Goal: Information Seeking & Learning: Check status

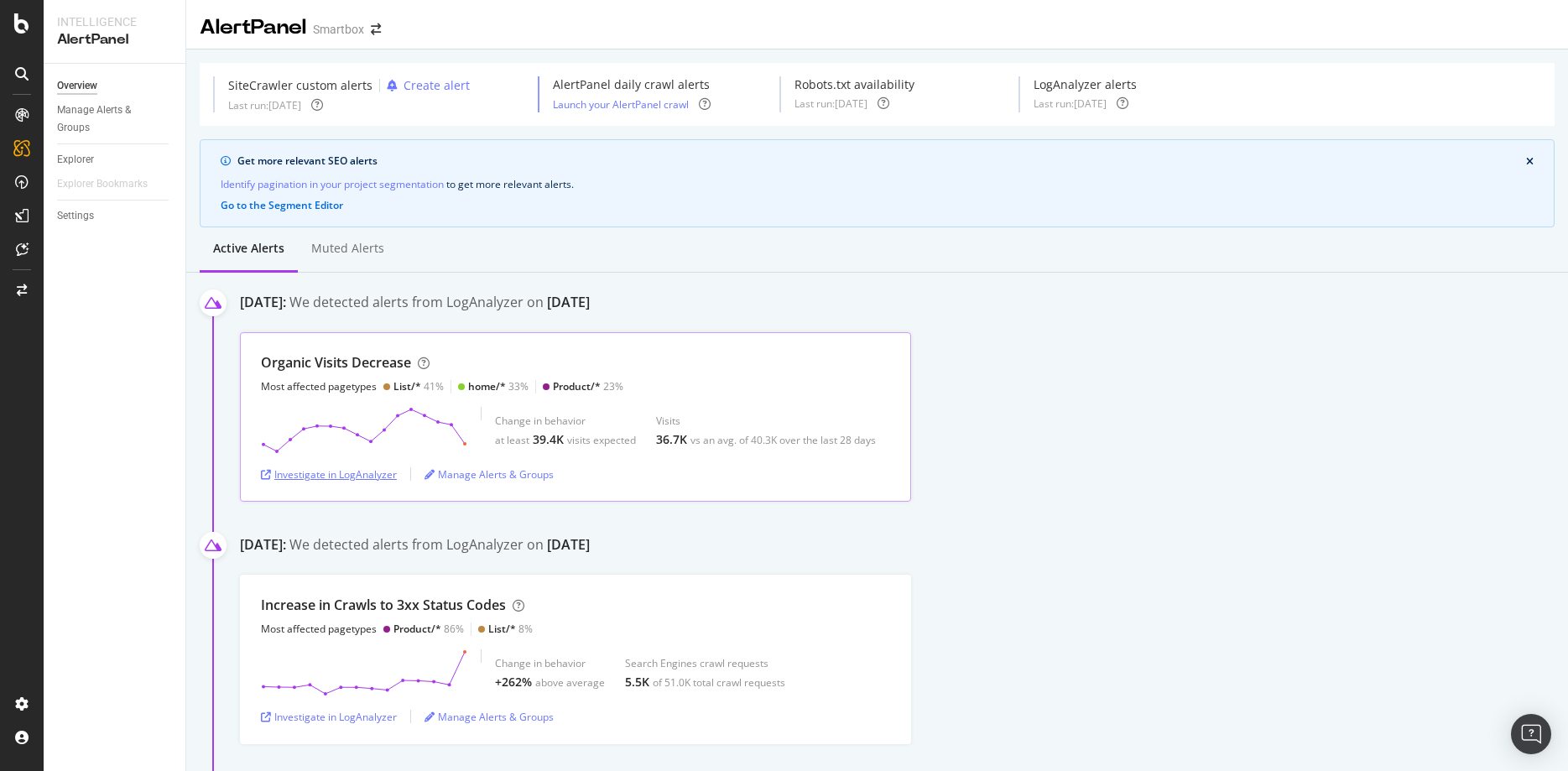
click at [332, 477] on div "Investigate in LogAnalyzer" at bounding box center [329, 474] width 136 height 14
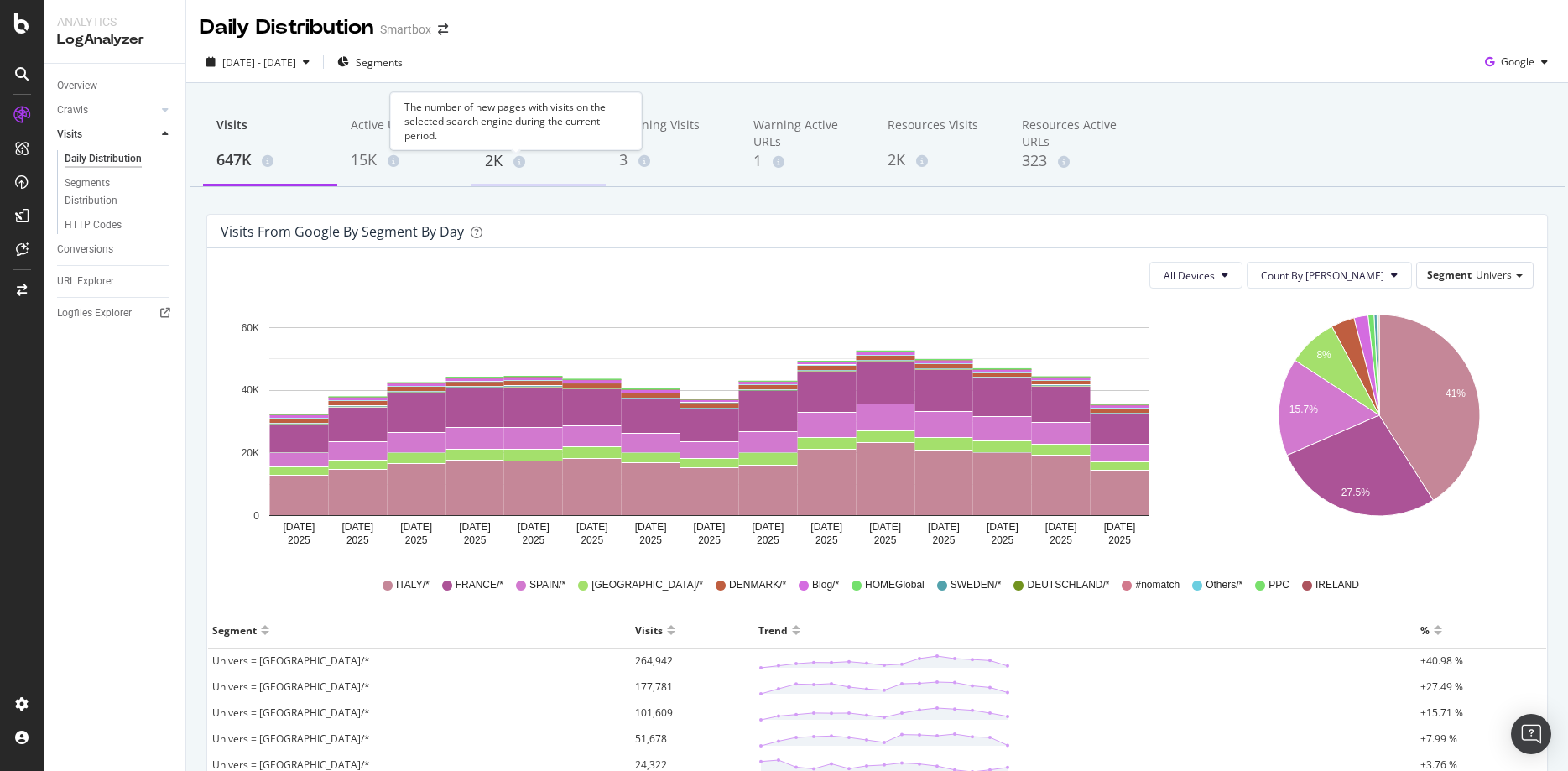
click at [511, 168] on span at bounding box center [516, 162] width 19 height 12
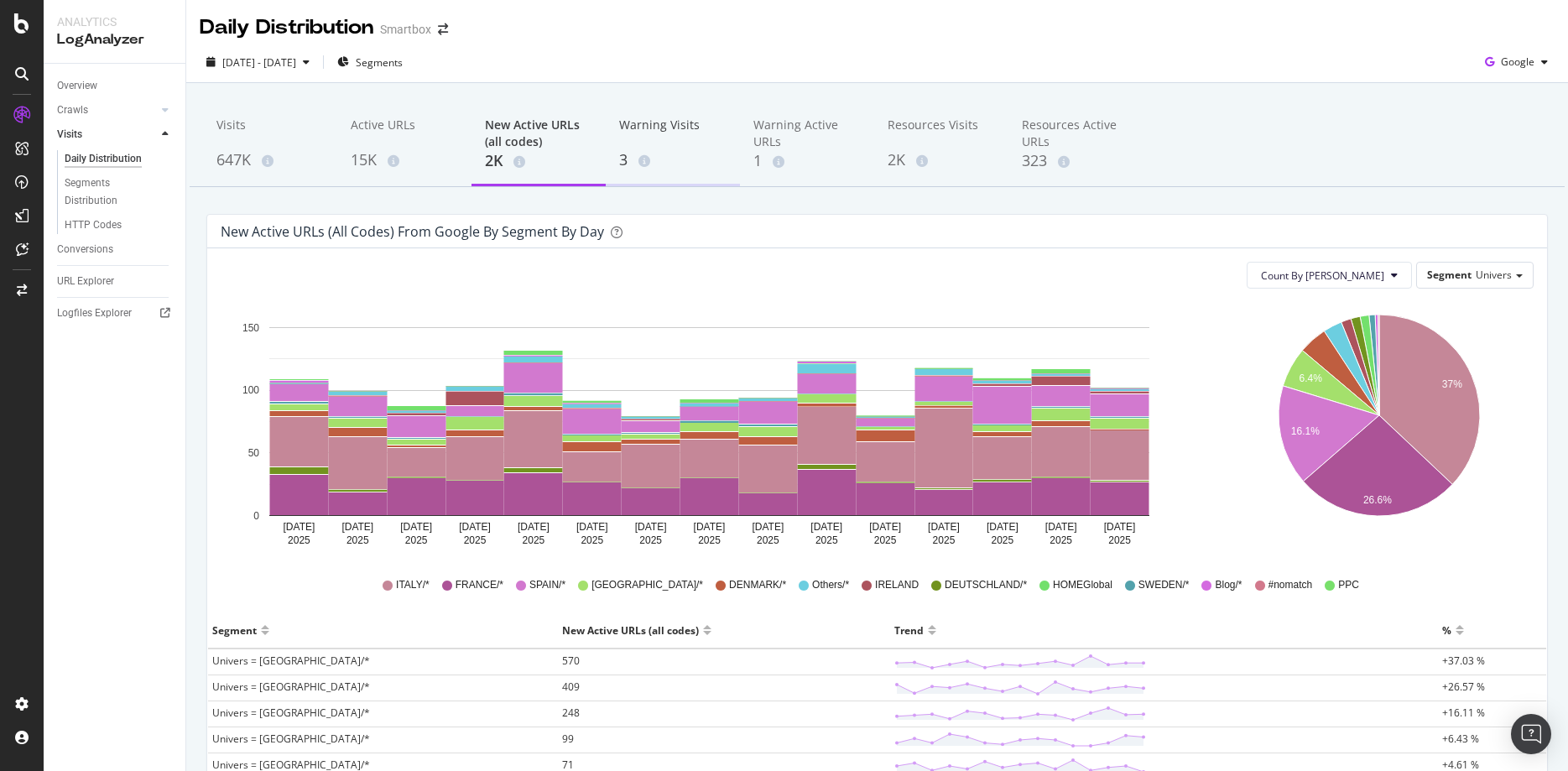
click at [631, 158] on div "3" at bounding box center [673, 160] width 107 height 21
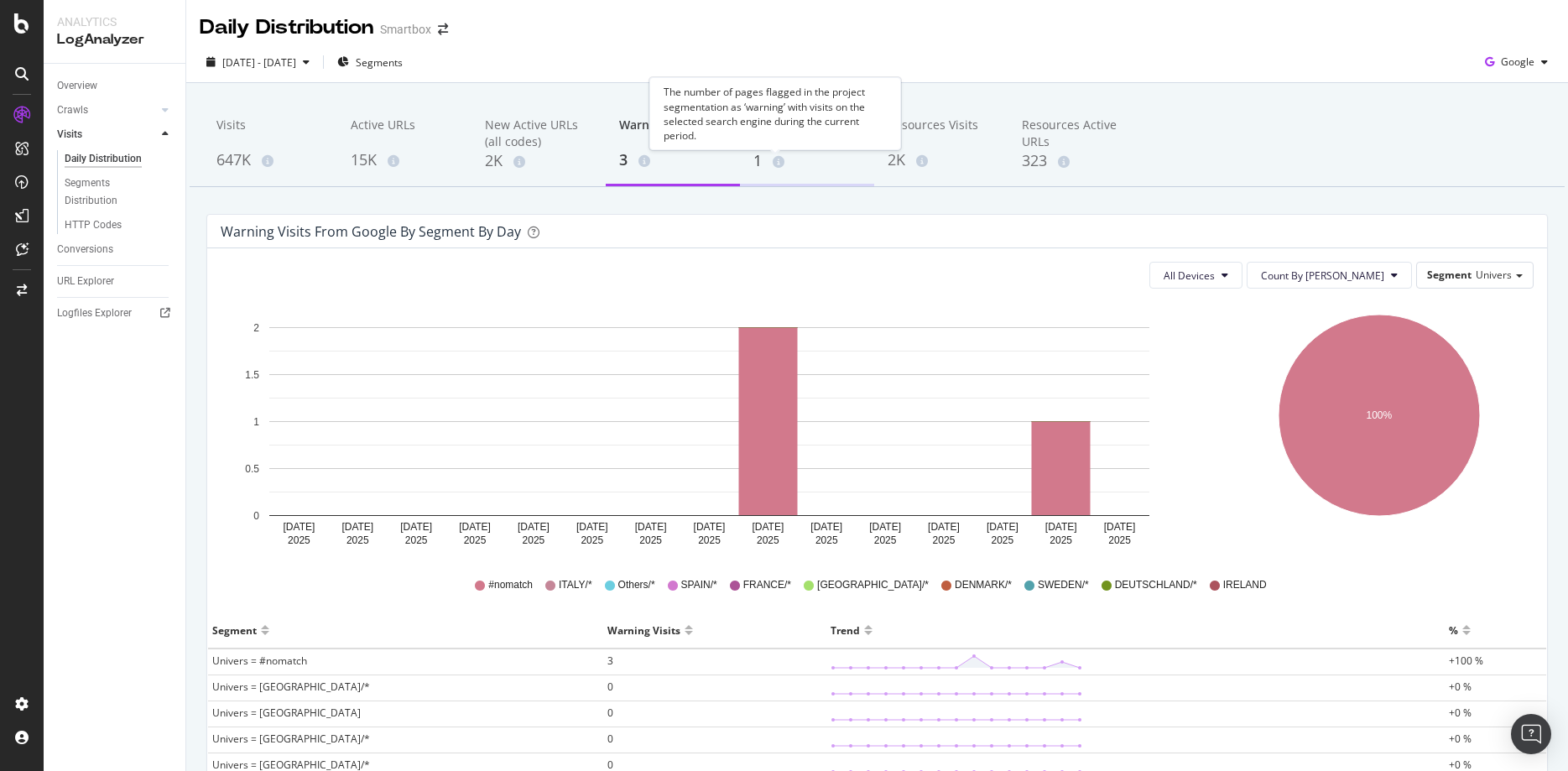
click at [775, 157] on icon at bounding box center [779, 162] width 12 height 12
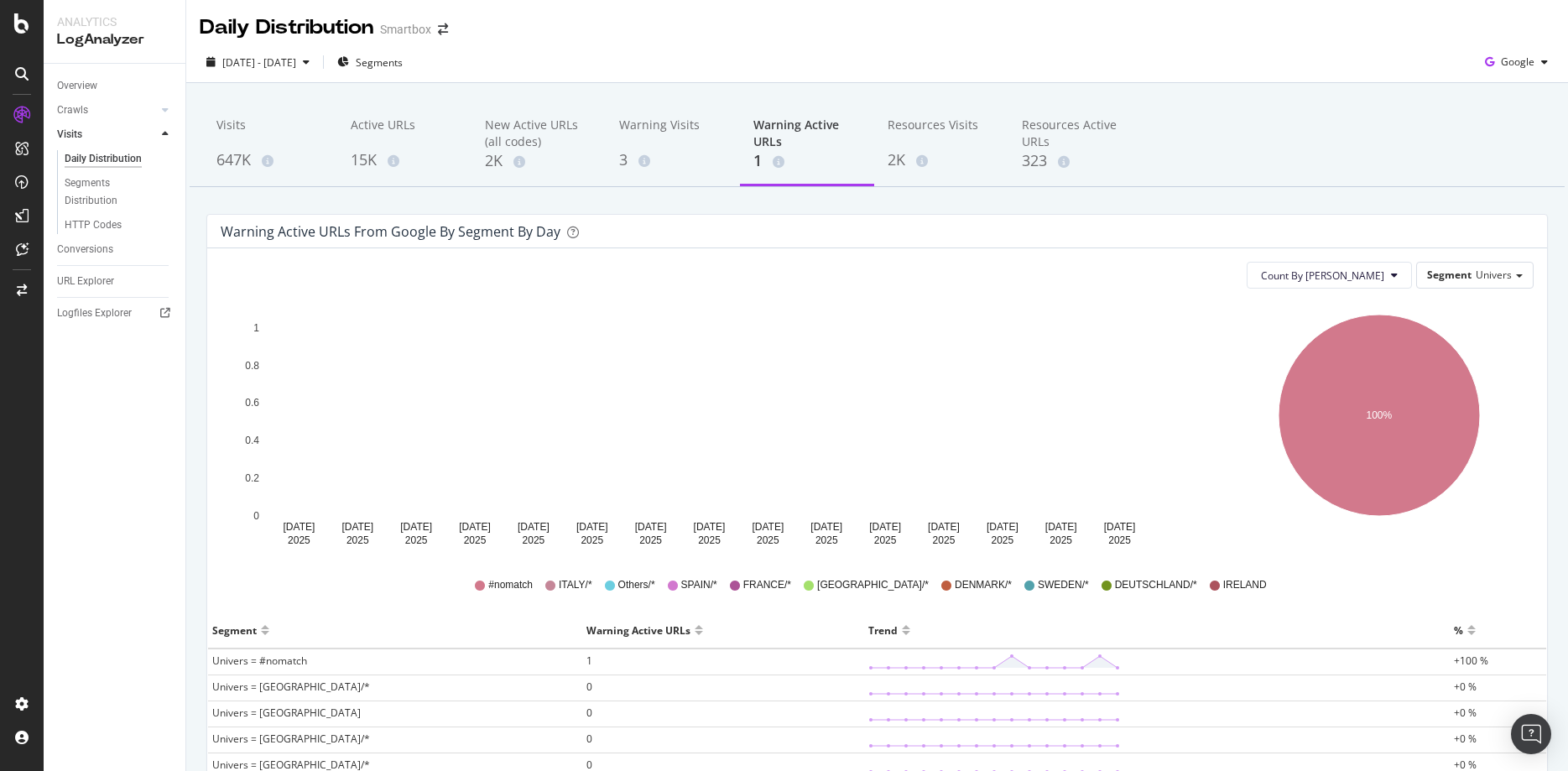
scroll to position [272, 0]
